Goal: Task Accomplishment & Management: Use online tool/utility

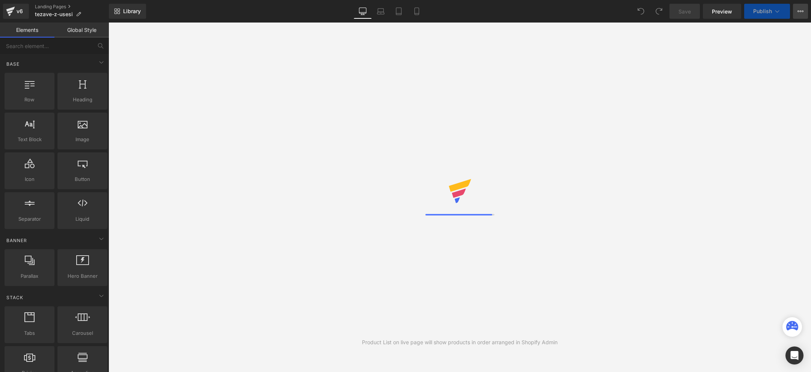
click at [804, 14] on button "View Live Page View with current Template Save Template to Library Schedule Pub…" at bounding box center [800, 11] width 15 height 15
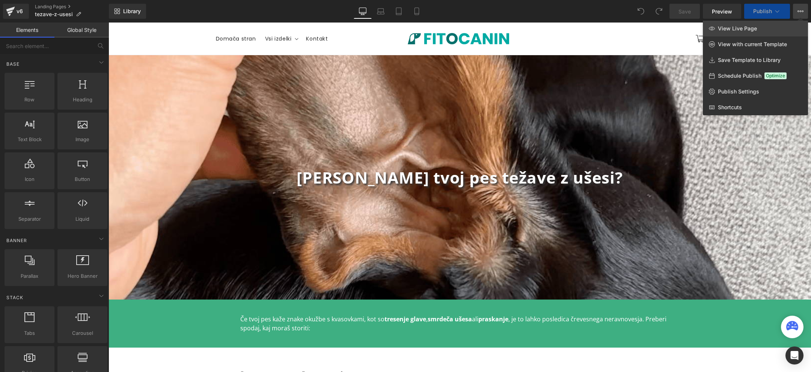
click at [767, 25] on link "View Live Page" at bounding box center [755, 29] width 105 height 16
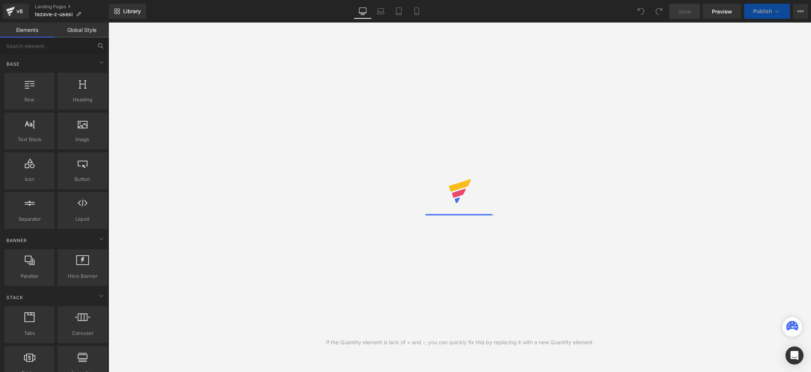
click at [129, 10] on span "Library" at bounding box center [132, 11] width 18 height 7
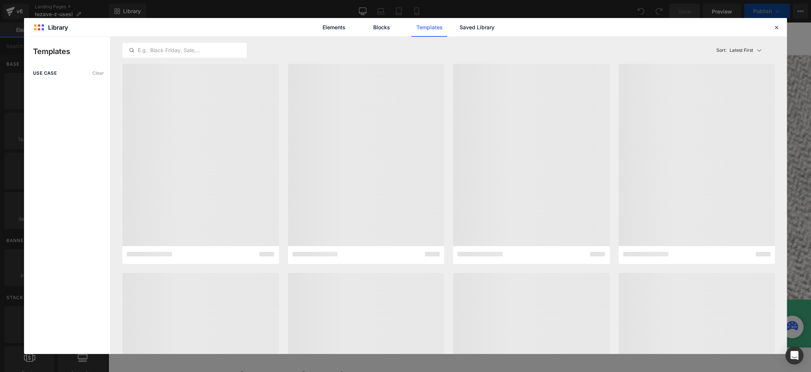
click at [85, 127] on div "use case Clear" at bounding box center [67, 212] width 86 height 283
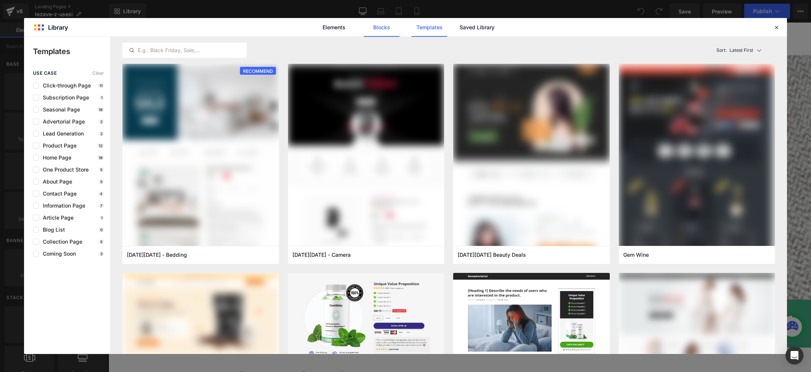
click at [383, 31] on link "Blocks" at bounding box center [382, 27] width 36 height 19
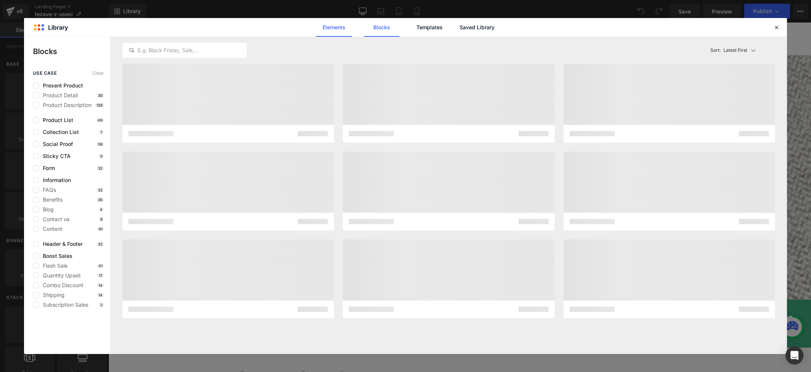
click at [337, 30] on link "Elements" at bounding box center [334, 27] width 36 height 19
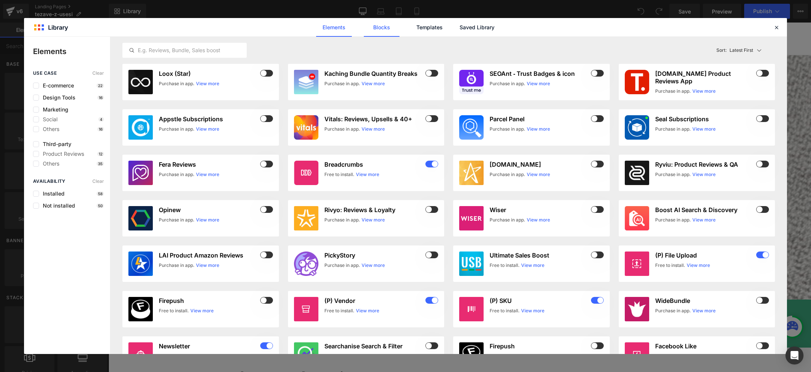
click at [387, 26] on link "Blocks" at bounding box center [382, 27] width 36 height 19
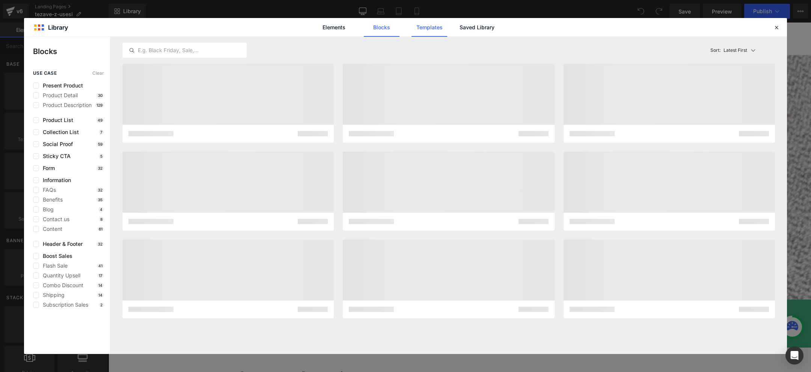
click at [425, 26] on link "Templates" at bounding box center [430, 27] width 36 height 19
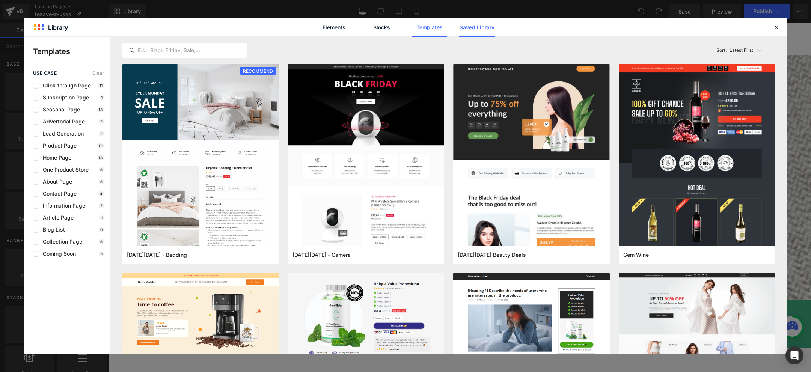
click at [478, 27] on link "Saved Library" at bounding box center [477, 27] width 36 height 19
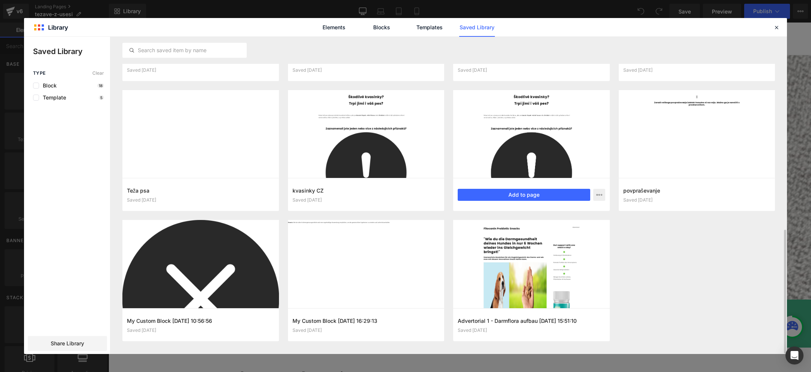
scroll to position [492, 0]
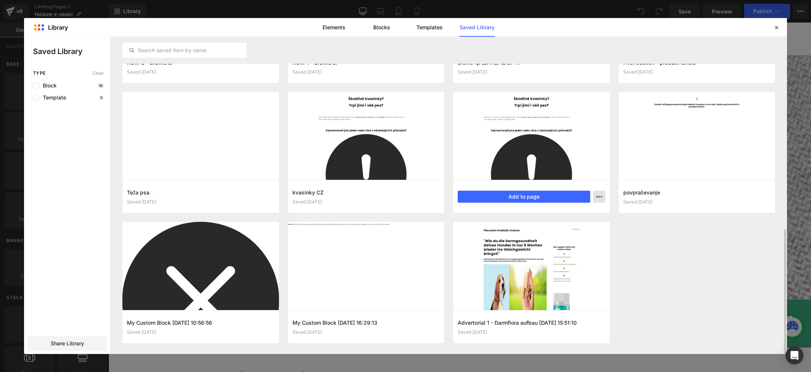
click at [601, 198] on icon "button" at bounding box center [599, 197] width 6 height 6
click at [777, 24] on icon at bounding box center [776, 27] width 7 height 7
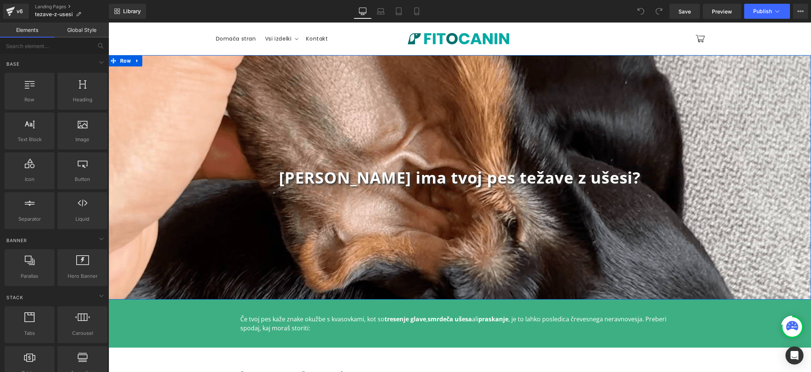
click at [207, 112] on div "Ali ima tvoj pes težave z ušesi? Heading Row" at bounding box center [460, 177] width 703 height 244
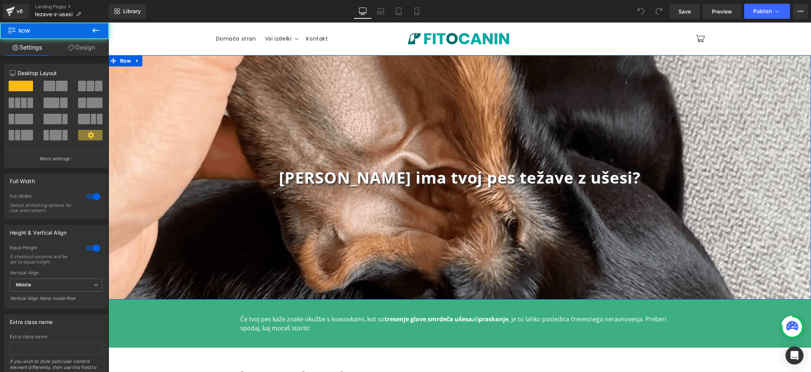
click at [74, 49] on link "Design" at bounding box center [81, 47] width 54 height 17
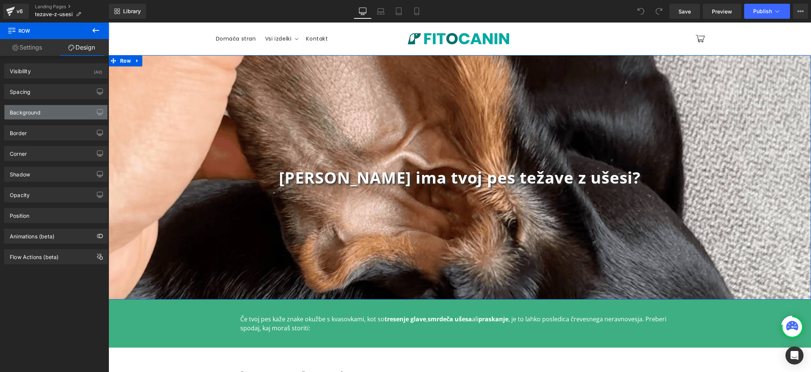
click at [55, 107] on div "Background" at bounding box center [56, 112] width 103 height 14
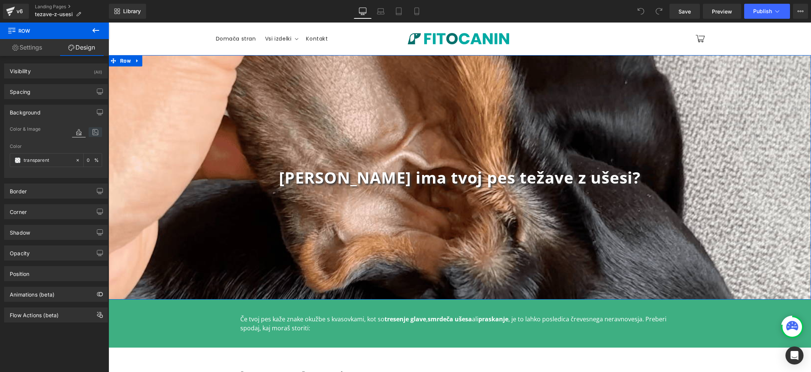
click at [93, 134] on icon at bounding box center [96, 132] width 14 height 10
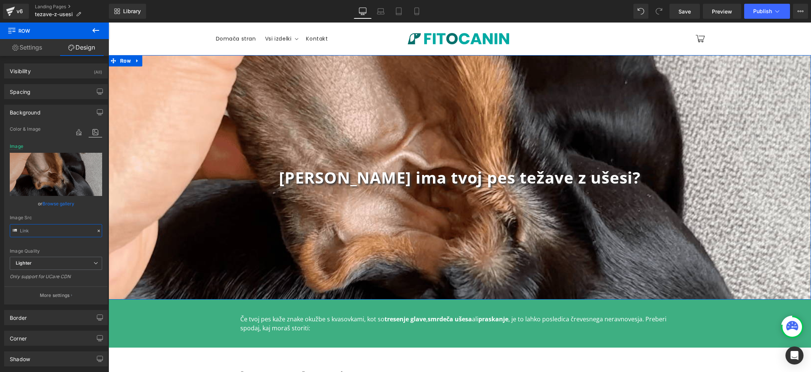
click at [45, 229] on input "text" at bounding box center [56, 230] width 92 height 13
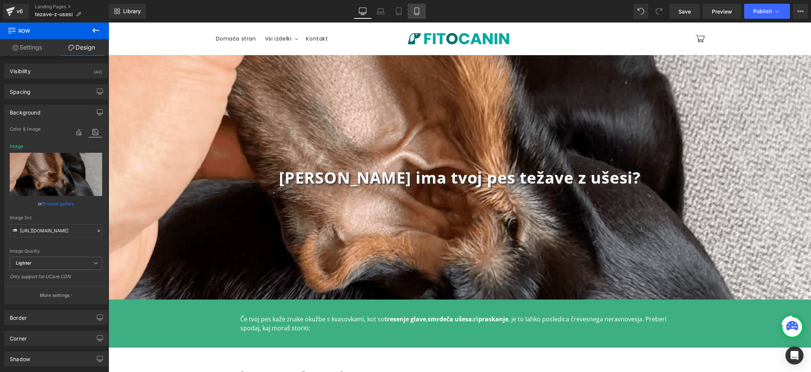
click at [424, 10] on link "Mobile" at bounding box center [417, 11] width 18 height 15
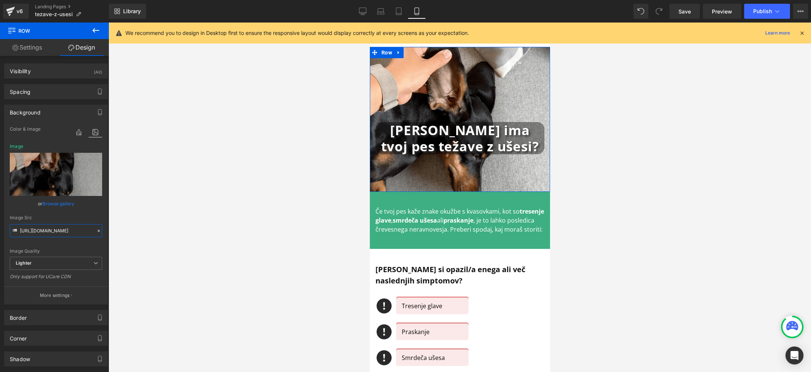
click at [61, 229] on input "https://ucarecdn.com/a12c8381-b9c8-458a-80de-8255cd6e801d/-/format/auto/-/previ…" at bounding box center [56, 230] width 92 height 13
type input "https://ucarecdn.com/fc84363b-fef8-4aed-8247-8861b8e8ba5c/-/format/auto/-/previ…"
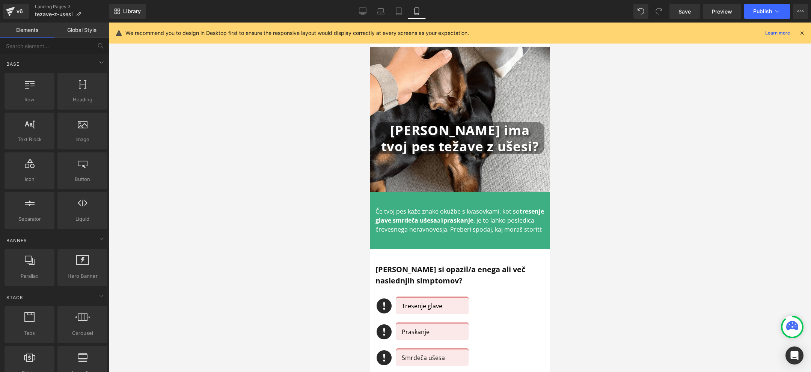
click at [231, 115] on div at bounding box center [460, 198] width 703 height 350
click at [368, 13] on link "Desktop" at bounding box center [363, 11] width 18 height 15
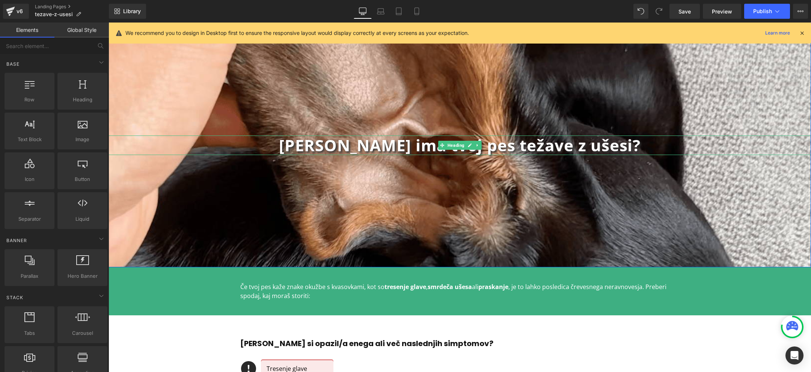
scroll to position [0, 0]
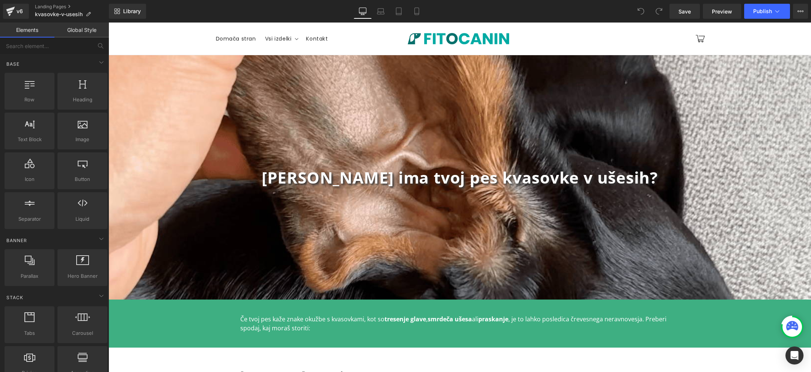
click at [585, 170] on b "Ali ima tvoj pes kvasovke v ušesih?" at bounding box center [460, 177] width 396 height 21
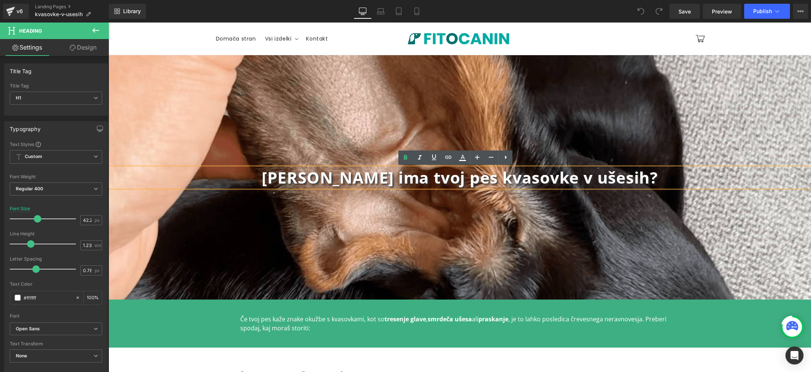
click at [491, 176] on b "Ali ima tvoj pes kvasovke v ušesih?" at bounding box center [460, 177] width 396 height 21
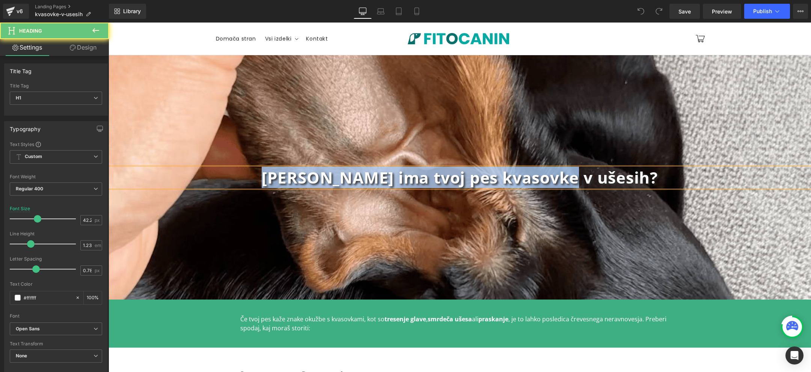
copy b "Ali ima tvoj pes kvasovke v ušesih?"
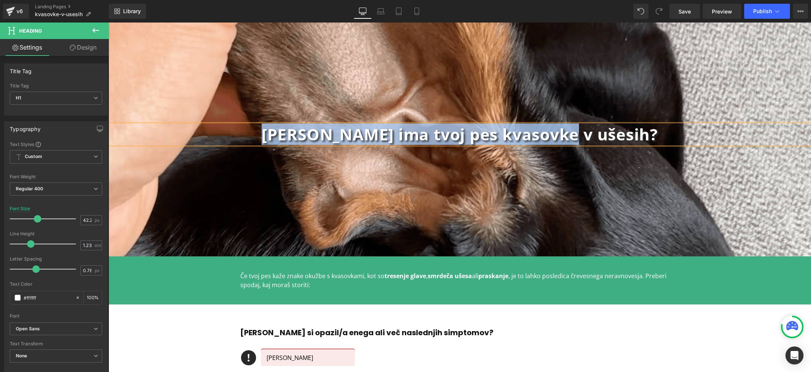
scroll to position [52, 0]
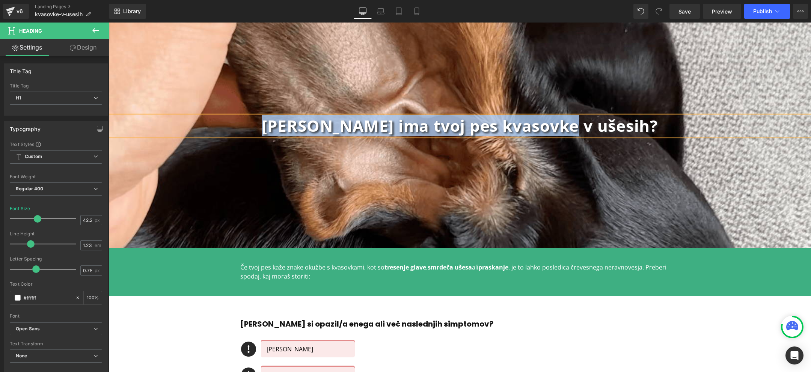
copy b "Ali ima tvoj pes kvasovke v ušesih?"
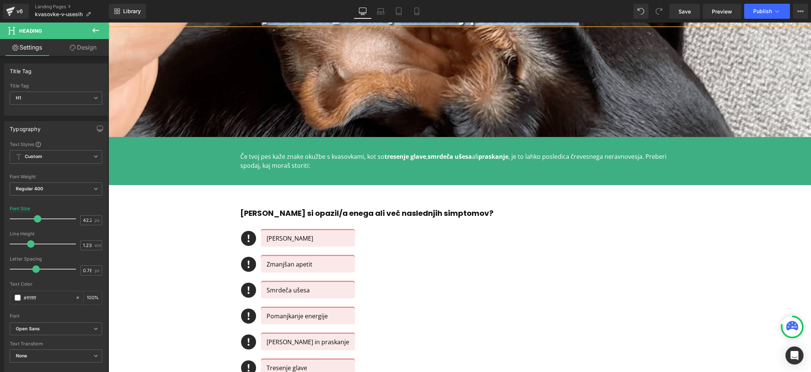
scroll to position [167, 0]
